Goal: Task Accomplishment & Management: Use online tool/utility

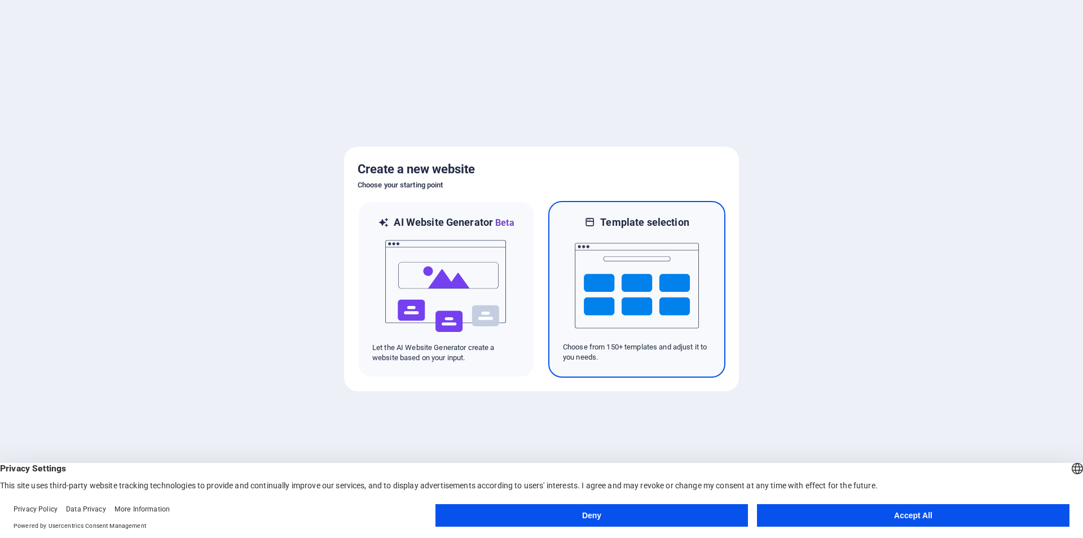
click at [613, 272] on img at bounding box center [637, 285] width 124 height 113
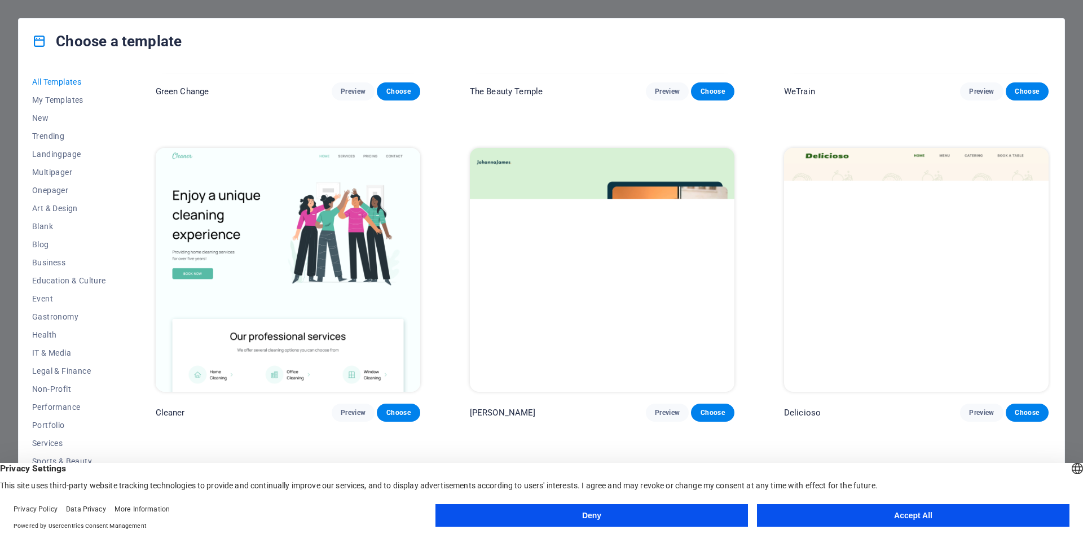
scroll to position [2200, 0]
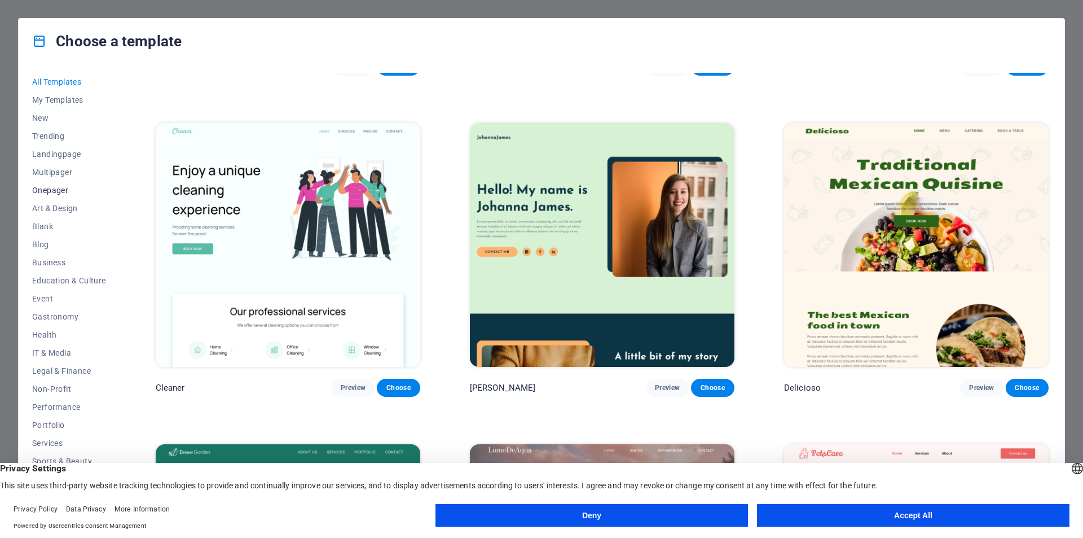
click at [54, 190] on span "Onepager" at bounding box center [69, 190] width 74 height 9
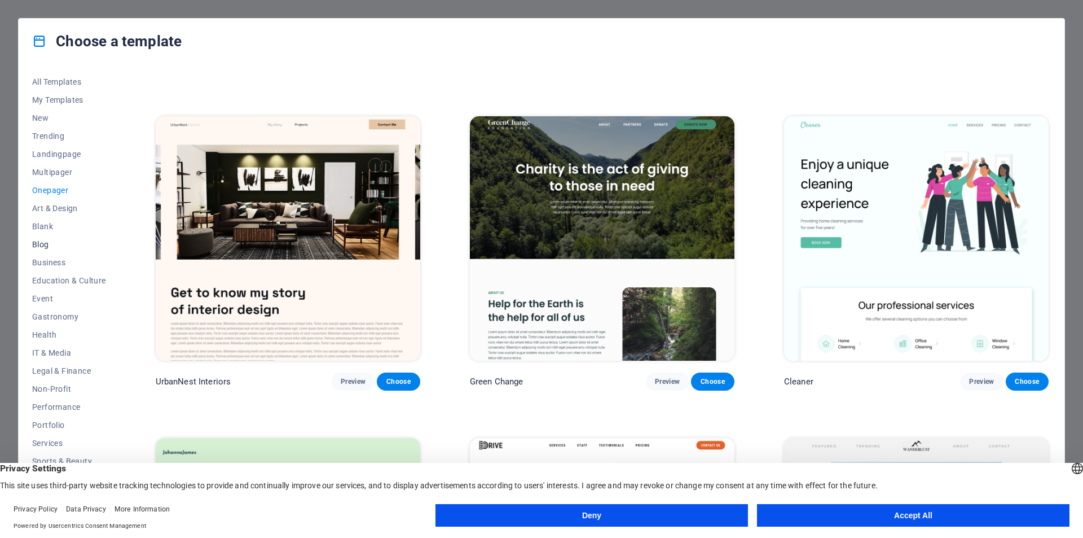
scroll to position [19, 0]
click at [60, 334] on span "IT & Media" at bounding box center [69, 333] width 74 height 9
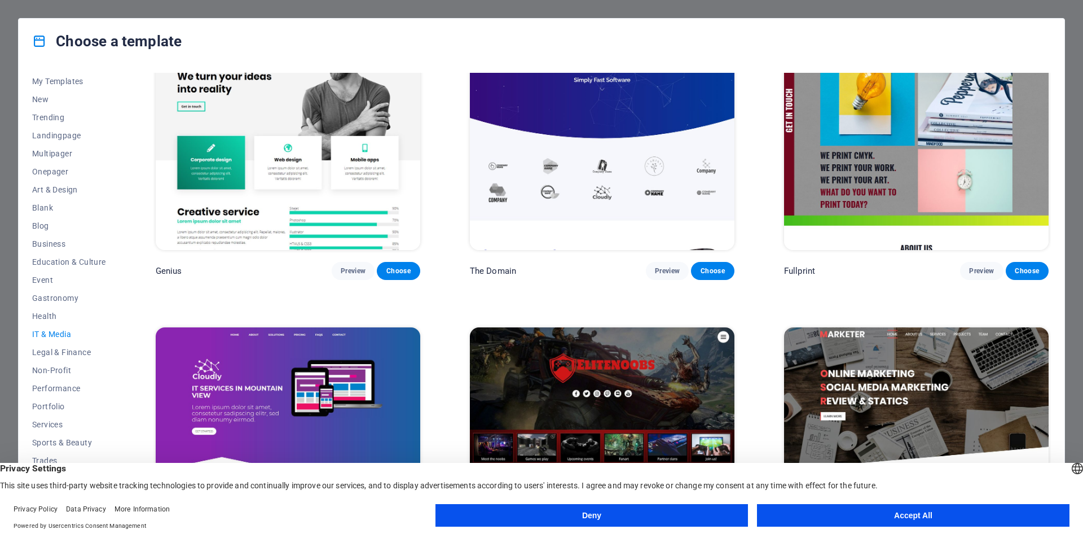
scroll to position [801, 0]
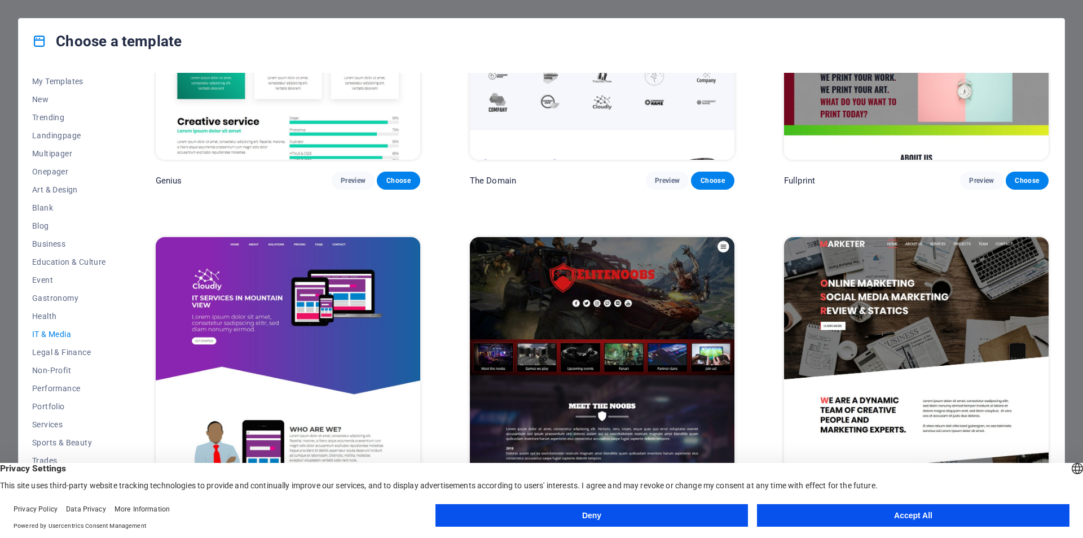
click at [786, 512] on button "Accept All" at bounding box center [913, 515] width 312 height 23
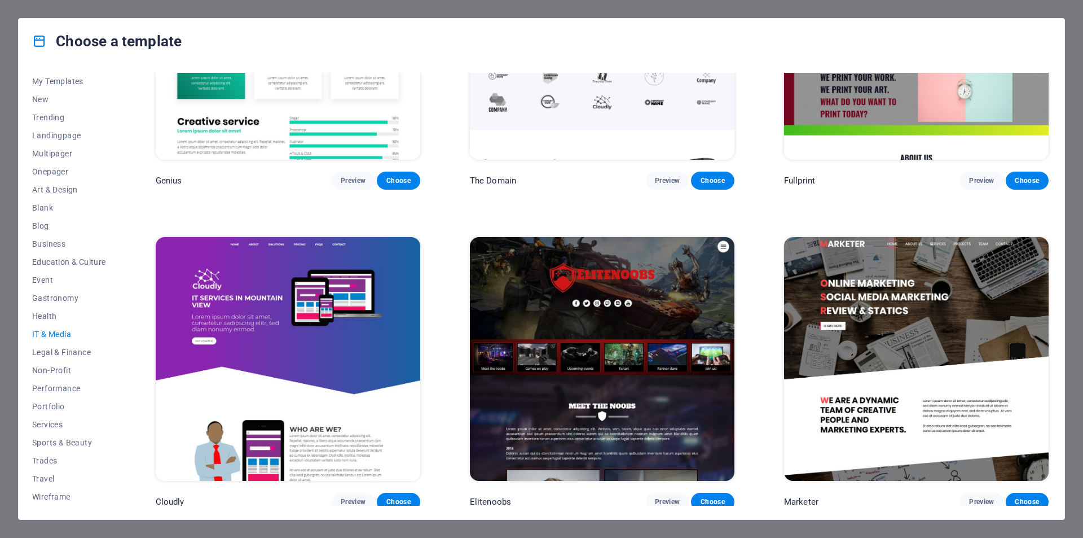
click at [271, 272] on img at bounding box center [288, 359] width 265 height 244
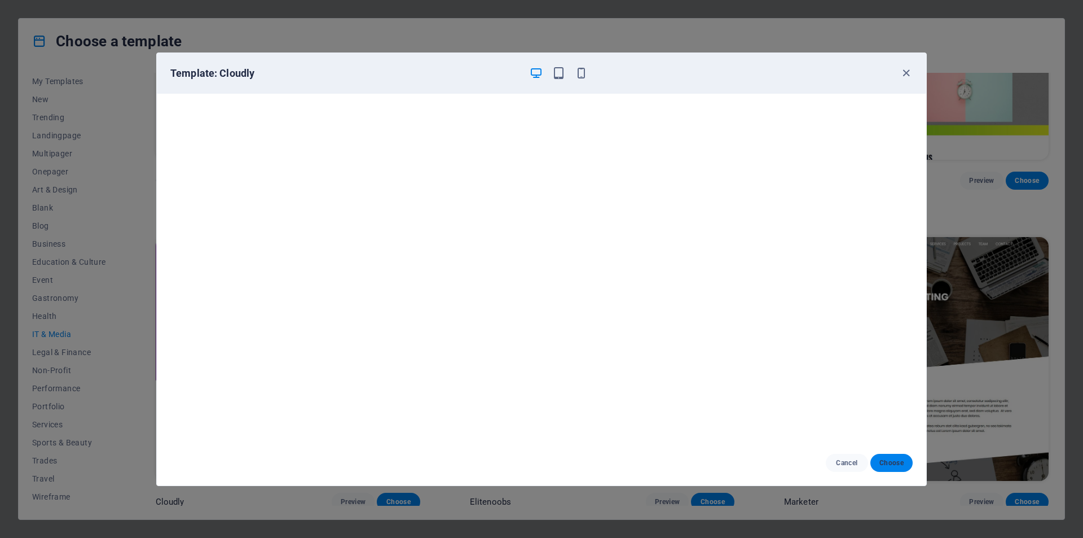
click at [891, 460] on span "Choose" at bounding box center [891, 462] width 24 height 9
